Goal: Task Accomplishment & Management: Complete application form

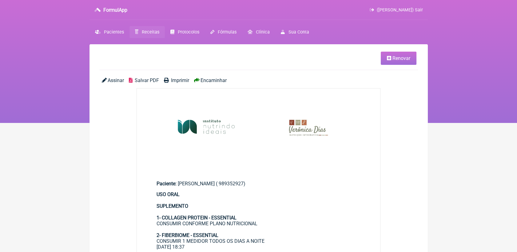
drag, startPoint x: 0, startPoint y: 0, endPoint x: 148, endPoint y: 33, distance: 151.1
click at [148, 33] on span "Receitas" at bounding box center [151, 32] width 18 height 5
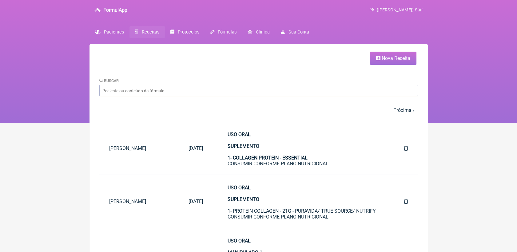
click at [402, 56] on span "Nova Receita" at bounding box center [395, 58] width 29 height 6
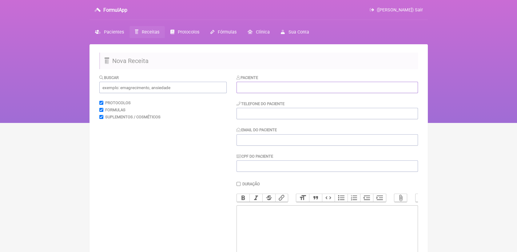
click at [317, 84] on input "text" at bounding box center [326, 87] width 181 height 11
paste input "[PERSON_NAME]"
type input "[PERSON_NAME]"
click at [311, 115] on input "tel" at bounding box center [326, 113] width 181 height 11
click at [260, 138] on input "Email do Paciente" at bounding box center [326, 139] width 181 height 11
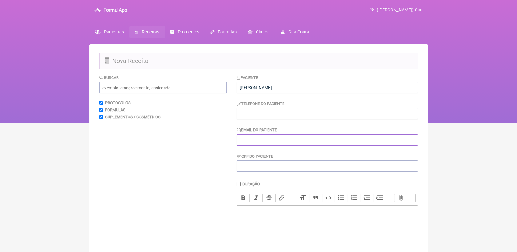
paste input "[EMAIL_ADDRESS][DOMAIN_NAME]"
type input "[EMAIL_ADDRESS][DOMAIN_NAME]"
click at [256, 114] on input "tel" at bounding box center [326, 113] width 181 height 11
paste input "21986899095"
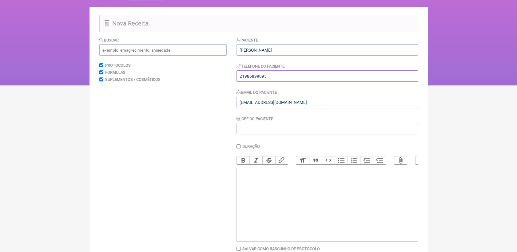
scroll to position [68, 0]
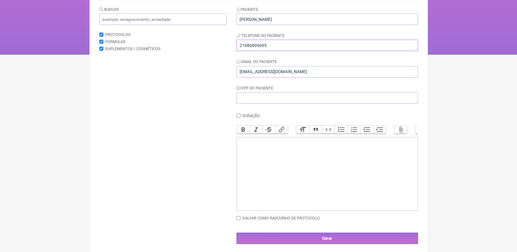
type input "21986899095"
click at [253, 162] on trix-editor at bounding box center [326, 174] width 181 height 74
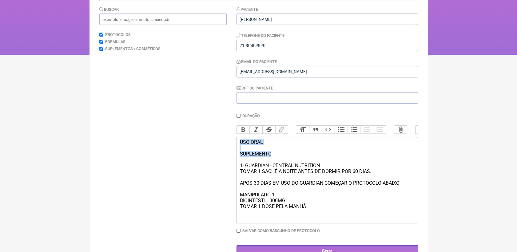
drag, startPoint x: 239, startPoint y: 147, endPoint x: 275, endPoint y: 159, distance: 37.8
click at [275, 159] on div "USO ORAL SUPLEMENTO 1- GUARDIAN - CENTRAL NUTRITION TOMAR 1 SACHÊ A NOITE ANTES…" at bounding box center [326, 180] width 175 height 82
click at [245, 131] on button "Bold" at bounding box center [243, 130] width 13 height 8
drag, startPoint x: 239, startPoint y: 203, endPoint x: 275, endPoint y: 201, distance: 36.3
click at [275, 201] on div "USO ORAL SUPLEMENTO 1- GUARDIAN - CENTRAL NUTRITION TOMAR 1 SACHÊ A NOITE ANTES…" at bounding box center [326, 180] width 175 height 82
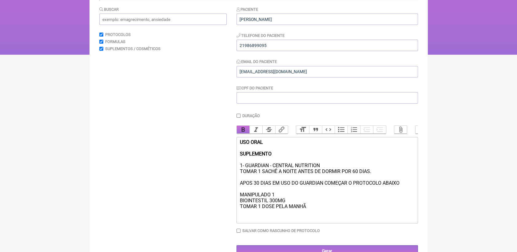
click at [243, 130] on button "Bold" at bounding box center [243, 130] width 13 height 8
drag, startPoint x: 240, startPoint y: 210, endPoint x: 267, endPoint y: 208, distance: 27.4
click at [267, 208] on div "USO ORAL SUPLEMENTO 1- GUARDIAN - CENTRAL NUTRITION TOMAR 1 SACHÊ A NOITE ANTES…" at bounding box center [326, 180] width 175 height 82
click at [325, 214] on div "USO ORAL SUPLEMENTO 1- GUARDIAN - CENTRAL NUTRITION TOMAR 1 SACHÊ A NOITE ANTES…" at bounding box center [326, 180] width 175 height 82
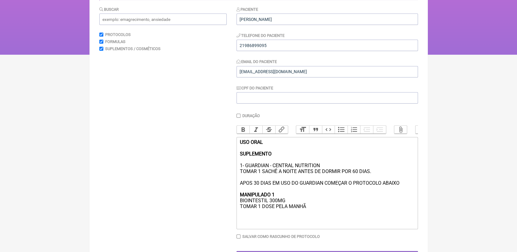
type trix-editor "<div><strong>USO ORAL <br><br>SUPLEMENTO</strong><br><br>1- GUARDIAN - CENTRAL …"
click at [140, 20] on input "text" at bounding box center [162, 19] width 127 height 11
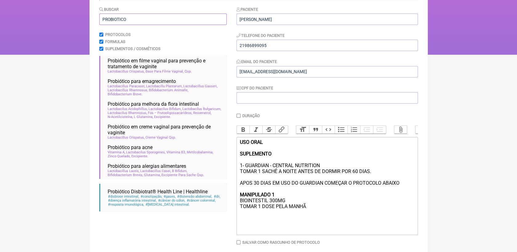
scroll to position [530, 0]
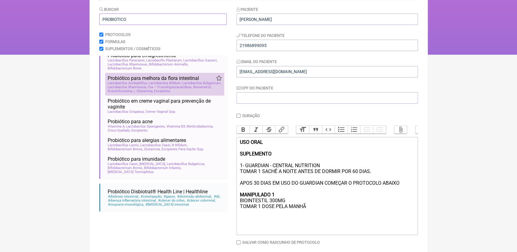
type input "PROBIOTICO"
click at [186, 81] on span "Probiótico para melhora da flora intestinal" at bounding box center [153, 78] width 91 height 6
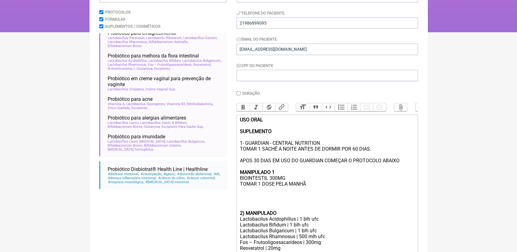
scroll to position [136, 0]
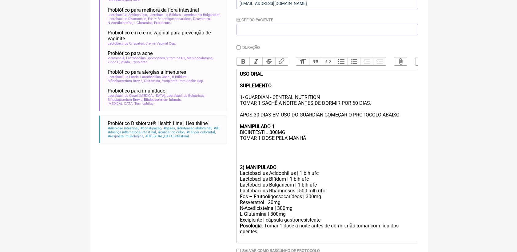
click at [240, 160] on div "USO ORAL SUPLEMENTO 1- GUARDIAN - CENTRAL NUTRITION TOMAR 1 SACHÊ A NOITE ANTES…" at bounding box center [326, 117] width 175 height 93
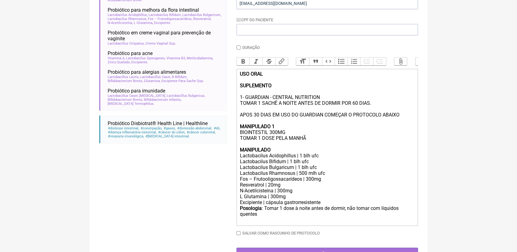
click at [278, 153] on div "USO ORAL SUPLEMENTO 1- GUARDIAN - CENTRAL NUTRITION TOMAR 1 SACHÊ A NOITE ANTES…" at bounding box center [326, 112] width 175 height 82
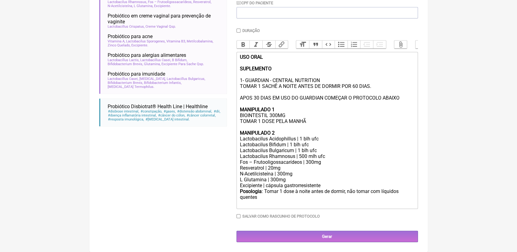
click at [239, 161] on div "Fos – Frutooligossacarídeos | 300mg" at bounding box center [326, 162] width 175 height 6
drag, startPoint x: 285, startPoint y: 180, endPoint x: 238, endPoint y: 180, distance: 46.7
click at [238, 180] on trix-editor "USO ORAL SUPLEMENTO 1- GUARDIAN - CENTRAL NUTRITION TOMAR 1 SACHÊ A NOITE ANTES…" at bounding box center [326, 130] width 181 height 157
click at [269, 167] on div "Resveratrol | 20mg" at bounding box center [326, 168] width 175 height 6
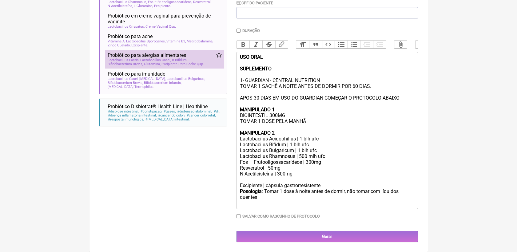
scroll to position [558, 0]
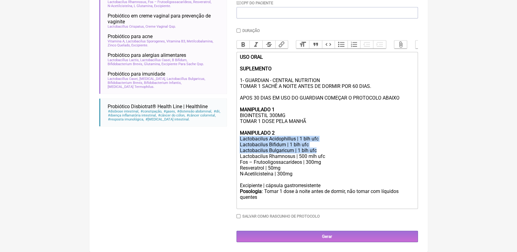
drag, startPoint x: 239, startPoint y: 136, endPoint x: 315, endPoint y: 149, distance: 77.3
click at [315, 149] on trix-editor "USO ORAL SUPLEMENTO 1- GUARDIAN - CENTRAL NUTRITION TOMAR 1 SACHÊ A NOITE ANTES…" at bounding box center [326, 130] width 181 height 157
click at [308, 175] on div "N-Acetilcisteína | 300mg" at bounding box center [326, 174] width 175 height 6
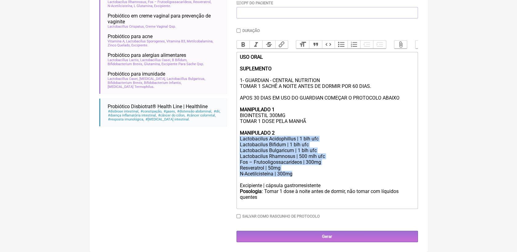
drag, startPoint x: 239, startPoint y: 136, endPoint x: 293, endPoint y: 172, distance: 63.9
click at [293, 172] on trix-editor "USO ORAL SUPLEMENTO 1- GUARDIAN - CENTRAL NUTRITION TOMAR 1 SACHÊ A NOITE ANTES…" at bounding box center [326, 130] width 181 height 157
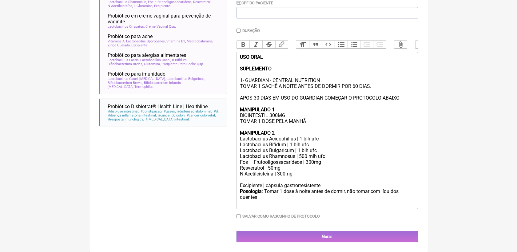
scroll to position [129, 0]
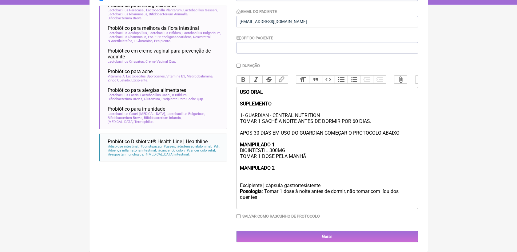
paste trix-editor "<lor><ipsumd>SIT AMET <co><ad>ELITSEDDOE</tempor><in><ut>3- LABOREET - DOLOREM …"
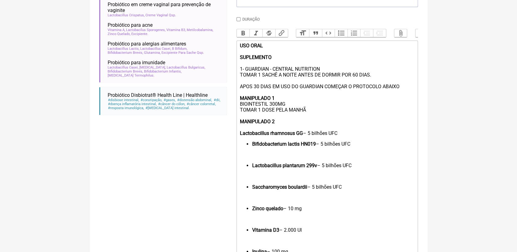
click at [250, 147] on ul "Bifidobacterium lactis HN019 – 5 bilhões UFC" at bounding box center [326, 144] width 175 height 6
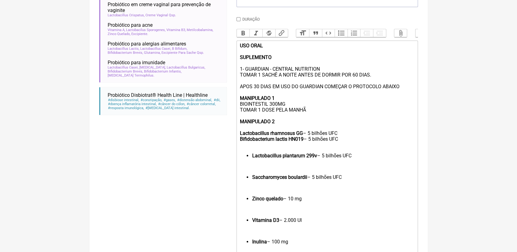
click at [252, 159] on strong "Lactobacillus plantarum 299v" at bounding box center [284, 156] width 65 height 6
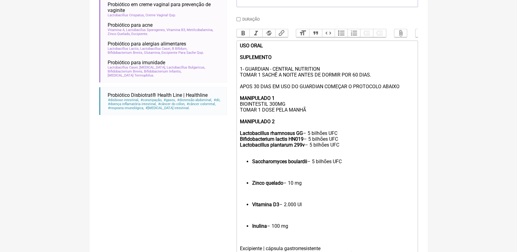
click at [252, 164] on strong "Saccharomyces boulardii" at bounding box center [279, 162] width 55 height 6
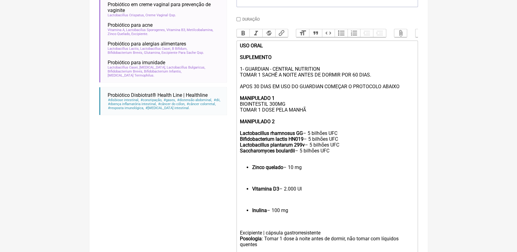
click at [251, 170] on ul "Zinco quelado – 10 mg" at bounding box center [326, 167] width 175 height 6
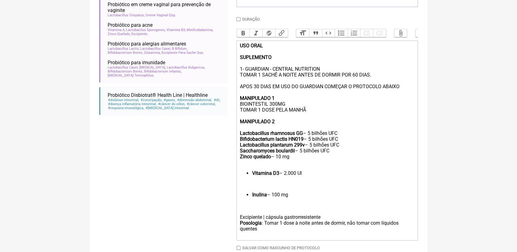
click at [251, 176] on ul "Vitamina D3 – 2.000 UI" at bounding box center [326, 173] width 175 height 6
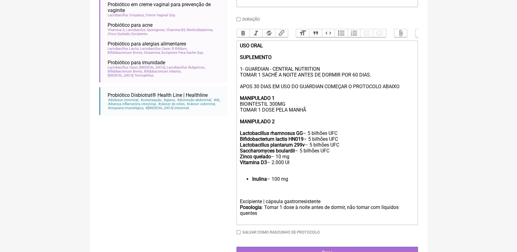
click at [251, 182] on ul "Inulina – 100 mg" at bounding box center [326, 179] width 175 height 6
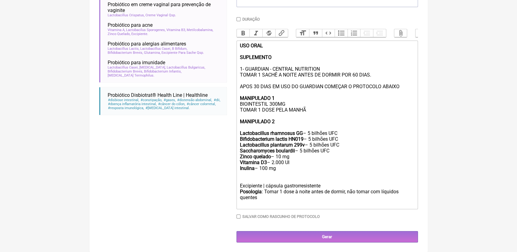
click at [261, 171] on div "Inulina – 100 mg" at bounding box center [326, 168] width 175 height 6
click at [282, 160] on div "Zinco quelado – 10 mg" at bounding box center [326, 157] width 175 height 6
click at [300, 154] on div "Saccharomyces boulardii – 5 bilhões UFC" at bounding box center [326, 151] width 175 height 6
click at [285, 171] on div "Inulina – 500 mg" at bounding box center [326, 168] width 175 height 6
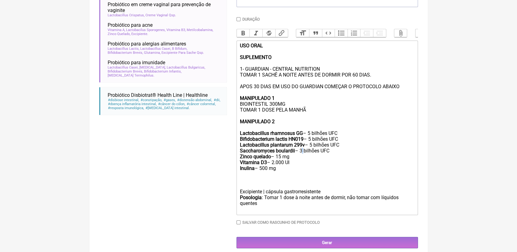
click at [300, 154] on div "Saccharomyces boulardii – 3 bilhões UFC" at bounding box center [326, 151] width 175 height 6
click at [256, 177] on div "Inulina – 500 mg" at bounding box center [326, 171] width 175 height 12
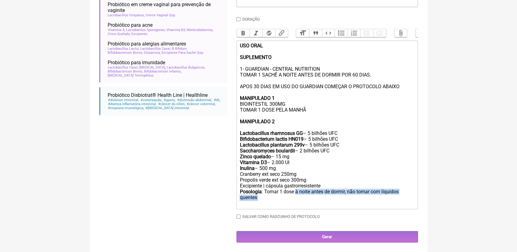
drag, startPoint x: 295, startPoint y: 204, endPoint x: 301, endPoint y: 208, distance: 7.4
click at [301, 207] on div "Posologia : Tomar 1 dose à noite antes de dormir, não tomar com líquidos quente…" at bounding box center [326, 198] width 175 height 18
drag, startPoint x: 239, startPoint y: 140, endPoint x: 287, endPoint y: 179, distance: 61.8
click at [287, 179] on trix-editor "USO ORAL SUPLEMENTO 1- GUARDIAN - CENTRAL NUTRITION TOMAR 1 SACHÊ A NOITE ANTES…" at bounding box center [326, 125] width 181 height 168
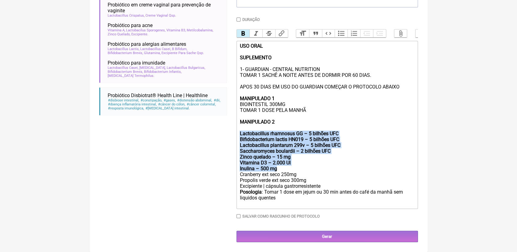
click at [241, 36] on button "Bold" at bounding box center [243, 34] width 13 height 8
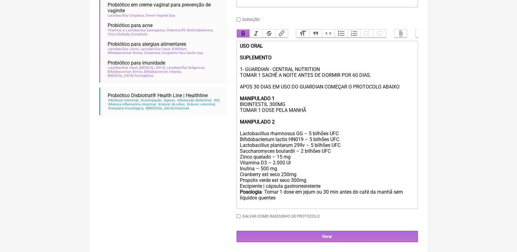
click at [241, 36] on button "Bold" at bounding box center [243, 34] width 13 height 8
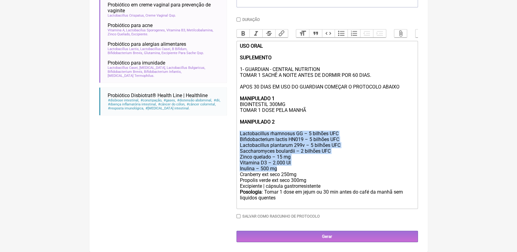
click at [366, 154] on div "Saccharomyces boulardii – 2 bilhões UFC" at bounding box center [326, 151] width 175 height 6
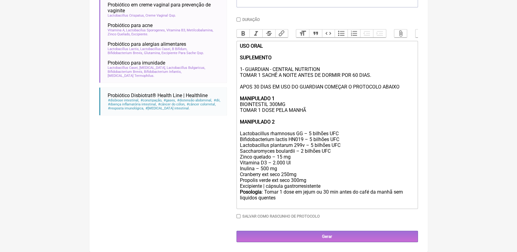
click at [246, 100] on div "USO ORAL SUPLEMENTO 1- GUARDIAN - CENTRAL NUTRITION TOMAR 1 SACHÊ A NOITE ANTES…" at bounding box center [326, 84] width 175 height 82
drag, startPoint x: 240, startPoint y: 95, endPoint x: 401, endPoint y: 96, distance: 161.1
click at [401, 96] on div "USO ORAL SUPLEMENTO 1- GUARDIAN - CENTRAL NUTRITION TOMAR 1 SACHÊ A NOITE ANTES…" at bounding box center [326, 84] width 175 height 82
click at [243, 36] on button "Bold" at bounding box center [243, 34] width 13 height 8
click at [343, 123] on div "USO ORAL SUPLEMENTO 1- GUARDIAN - CENTRAL NUTRITION TOMAR 1 SACHÊ A NOITE ANTES…" at bounding box center [326, 84] width 175 height 82
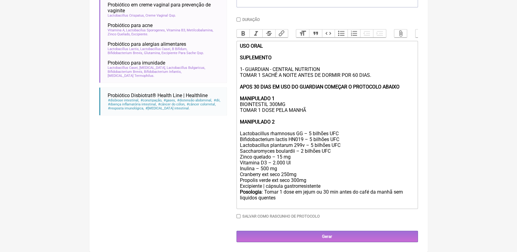
scroll to position [176, 0]
click at [332, 201] on div "Posologia : Tomar 1 dose em jejum ou 30 min antes do café da manhã sem liquidos…" at bounding box center [326, 198] width 175 height 18
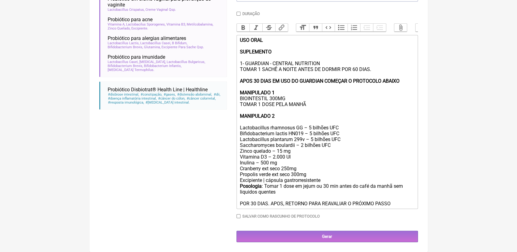
type trix-editor "<div><strong>USO ORAL <br><br>SUPLEMENTO</strong><br><br>1- GUARDIAN - CENTRAL …"
drag, startPoint x: 239, startPoint y: 209, endPoint x: 397, endPoint y: 209, distance: 158.0
click at [397, 207] on div "Posologia : Tomar 1 dose em jejum ou 30 min antes do café da manhã sem liquidos…" at bounding box center [326, 194] width 175 height 23
click at [240, 25] on button "Bold" at bounding box center [243, 28] width 13 height 8
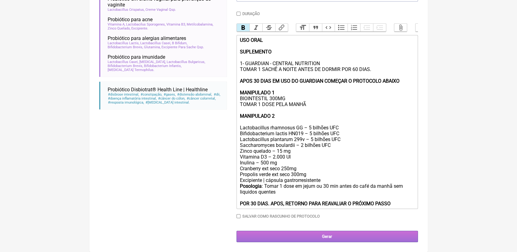
click at [395, 240] on input "Gerar" at bounding box center [326, 236] width 181 height 11
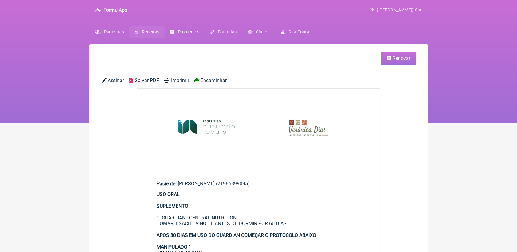
click at [408, 57] on span "Renovar" at bounding box center [401, 58] width 18 height 6
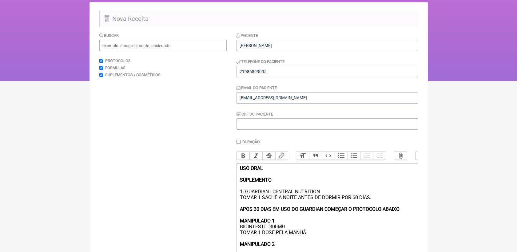
scroll to position [171, 0]
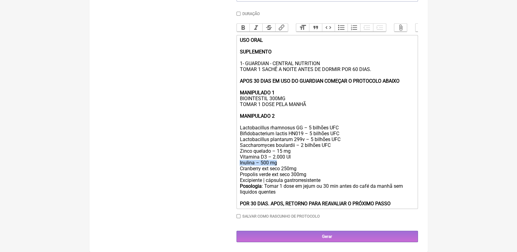
drag, startPoint x: 239, startPoint y: 173, endPoint x: 278, endPoint y: 176, distance: 38.5
click at [278, 176] on trix-editor "USO ORAL SUPLEMENTO 1- GUARDIAN - CENTRAL NUTRITION TOMAR 1 SACHÊ A NOITE ANTES…" at bounding box center [326, 122] width 181 height 174
type trix-editor "<div><strong>USO ORAL <br><br>SUPLEMENTO</strong><br><br>1- GUARDIAN - CENTRAL …"
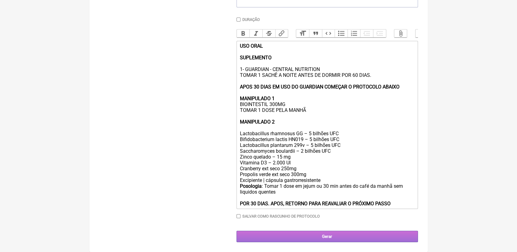
click at [323, 238] on input "Gerar" at bounding box center [326, 236] width 181 height 11
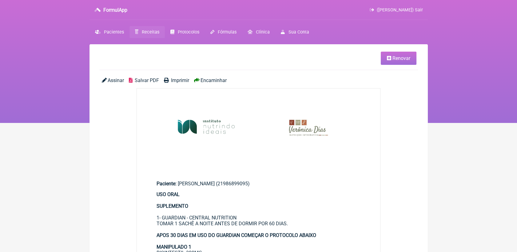
click at [155, 80] on span "Salvar PDF" at bounding box center [147, 80] width 24 height 6
